Goal: Task Accomplishment & Management: Manage account settings

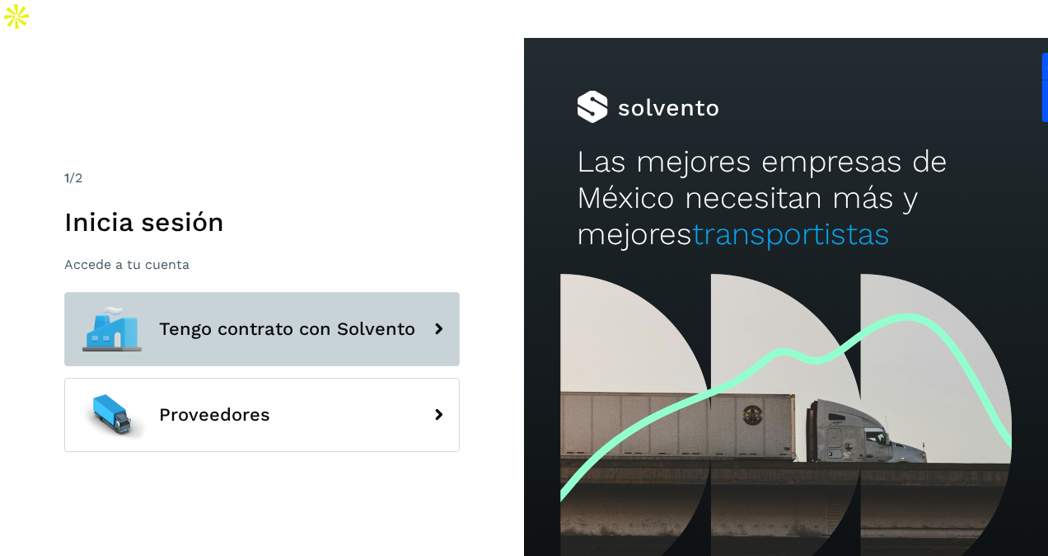
click at [251, 302] on button "Tengo contrato con Solvento" at bounding box center [262, 329] width 396 height 74
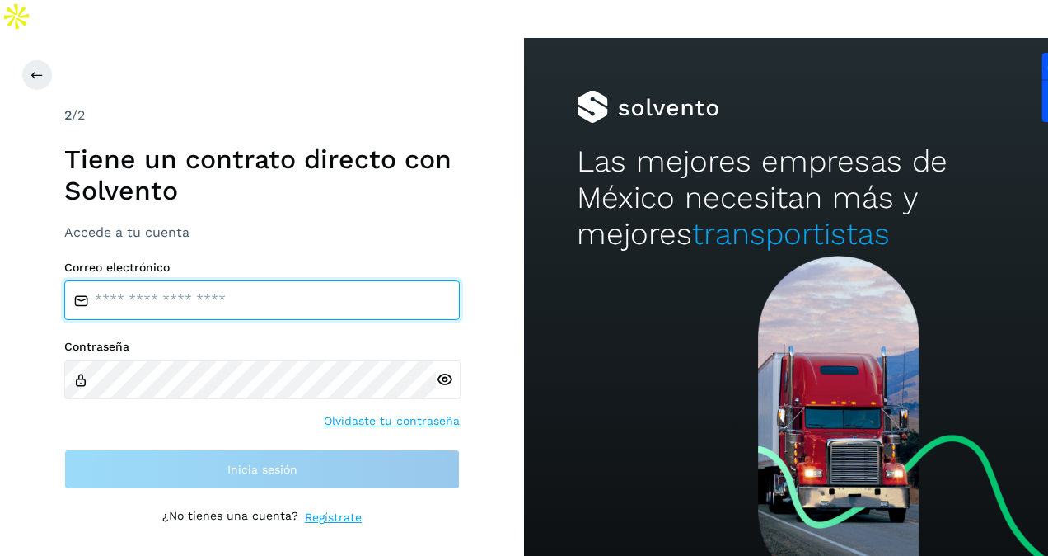
type input "**********"
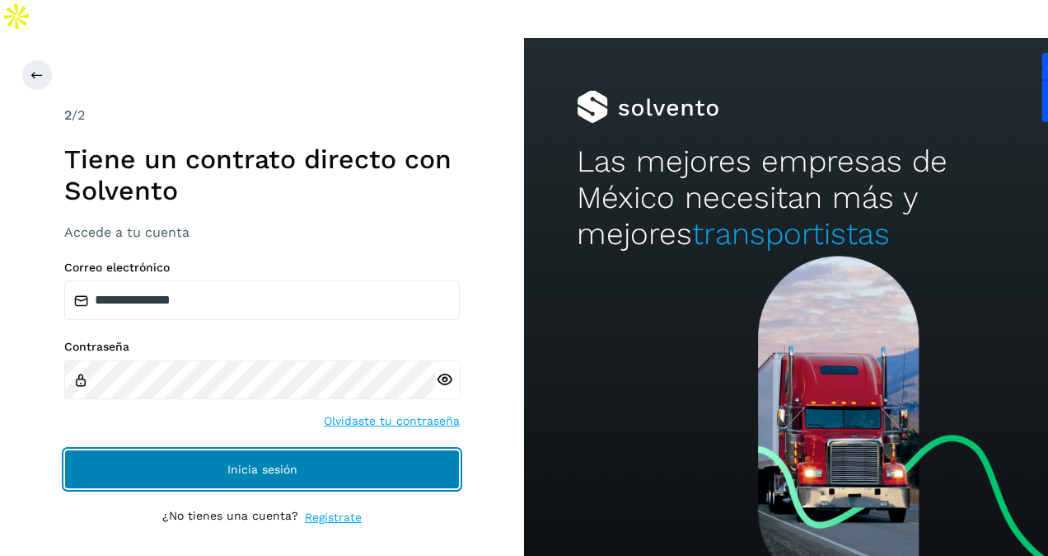
click at [184, 449] on button "Inicia sesión" at bounding box center [262, 469] width 396 height 40
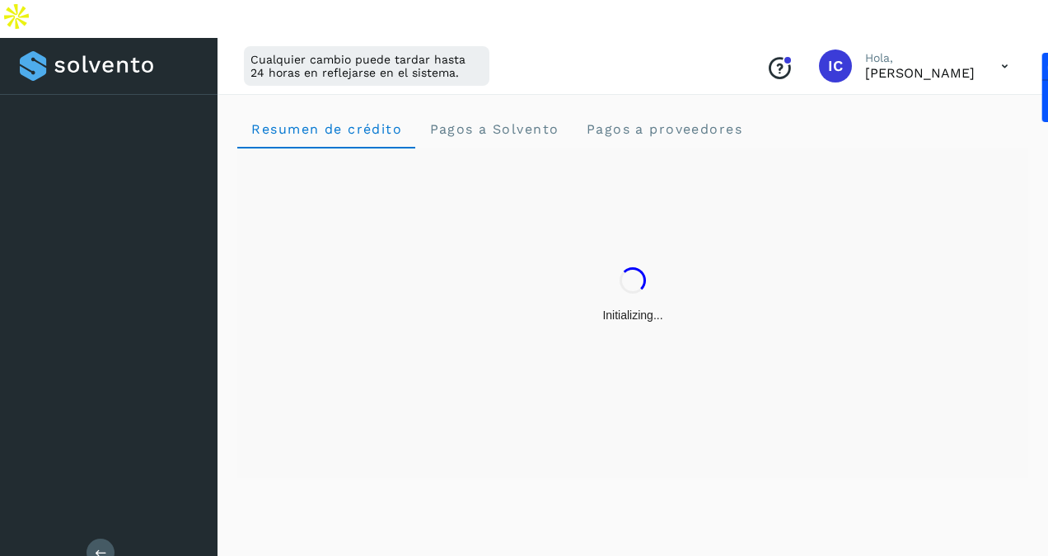
click at [340, 445] on div "Resumen de crédito Pagos a Solvento Pagos a proveedores" at bounding box center [633, 341] width 831 height 504
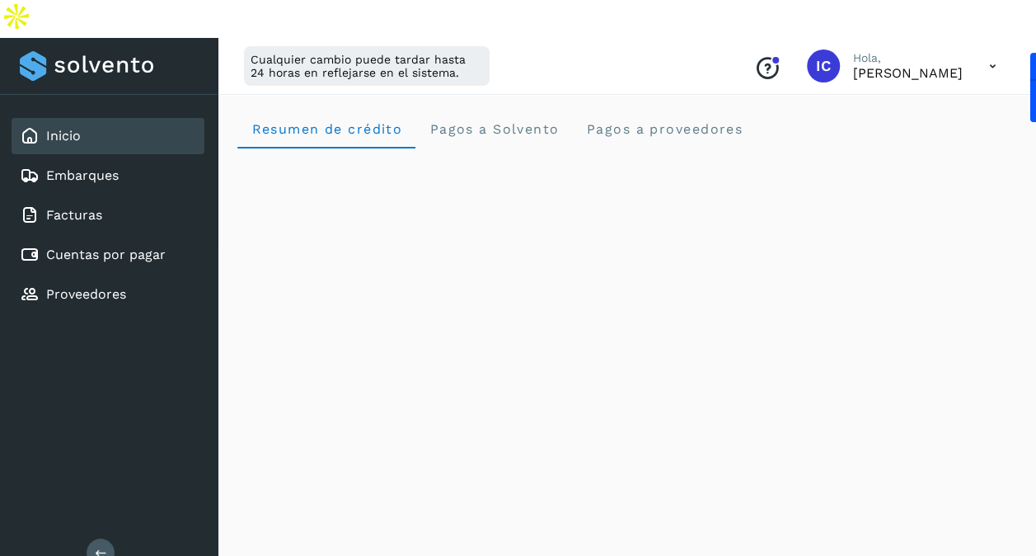
click at [102, 532] on icon at bounding box center [101, 552] width 12 height 12
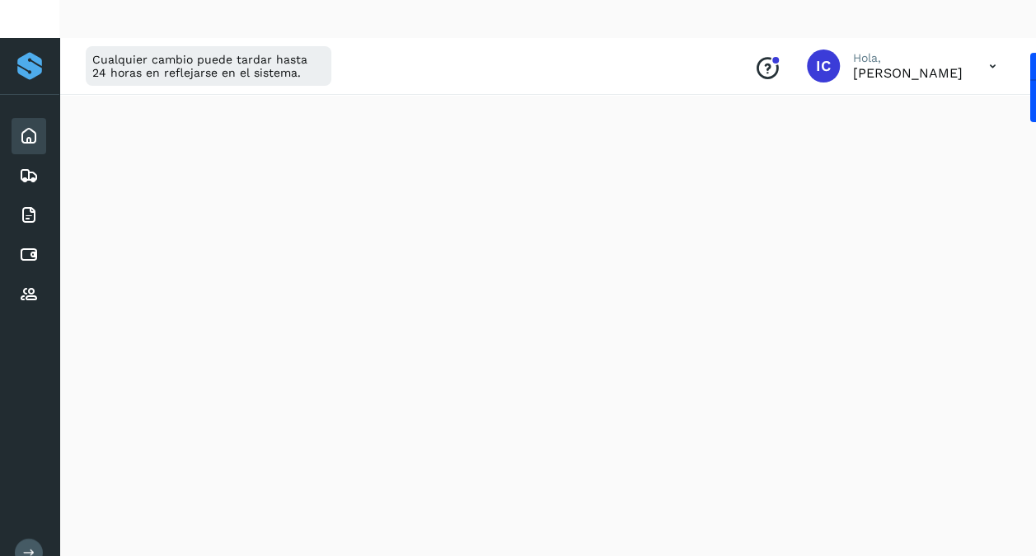
scroll to position [396, 0]
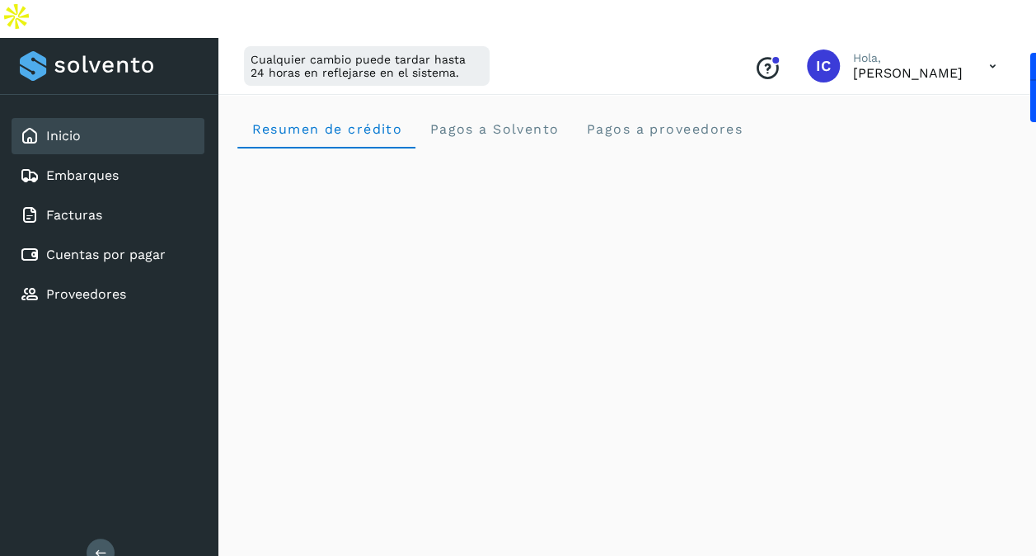
click at [91, 538] on button at bounding box center [101, 552] width 28 height 28
